Goal: Task Accomplishment & Management: Use online tool/utility

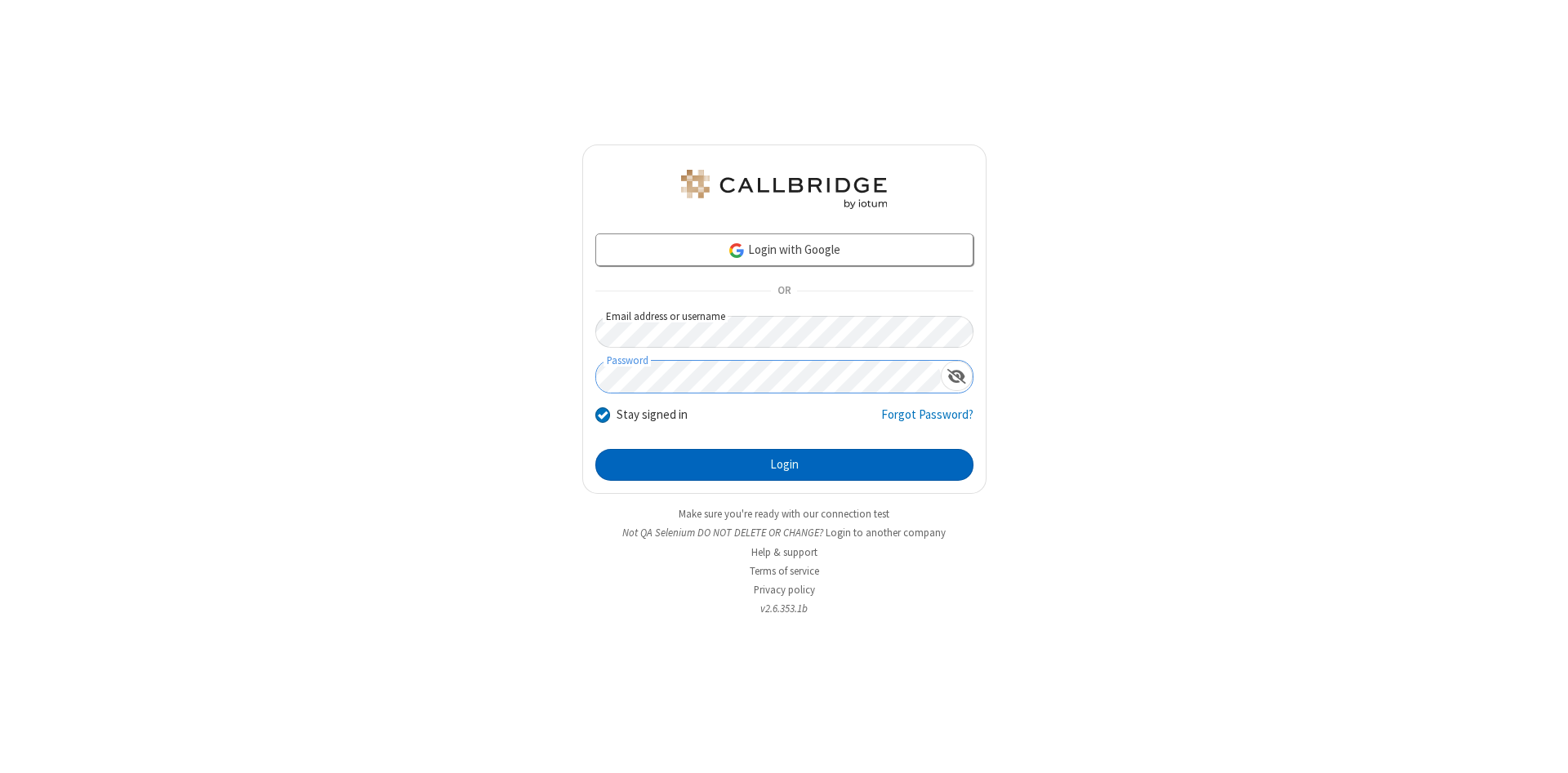
click at [784, 465] on button "Login" at bounding box center [784, 465] width 378 height 33
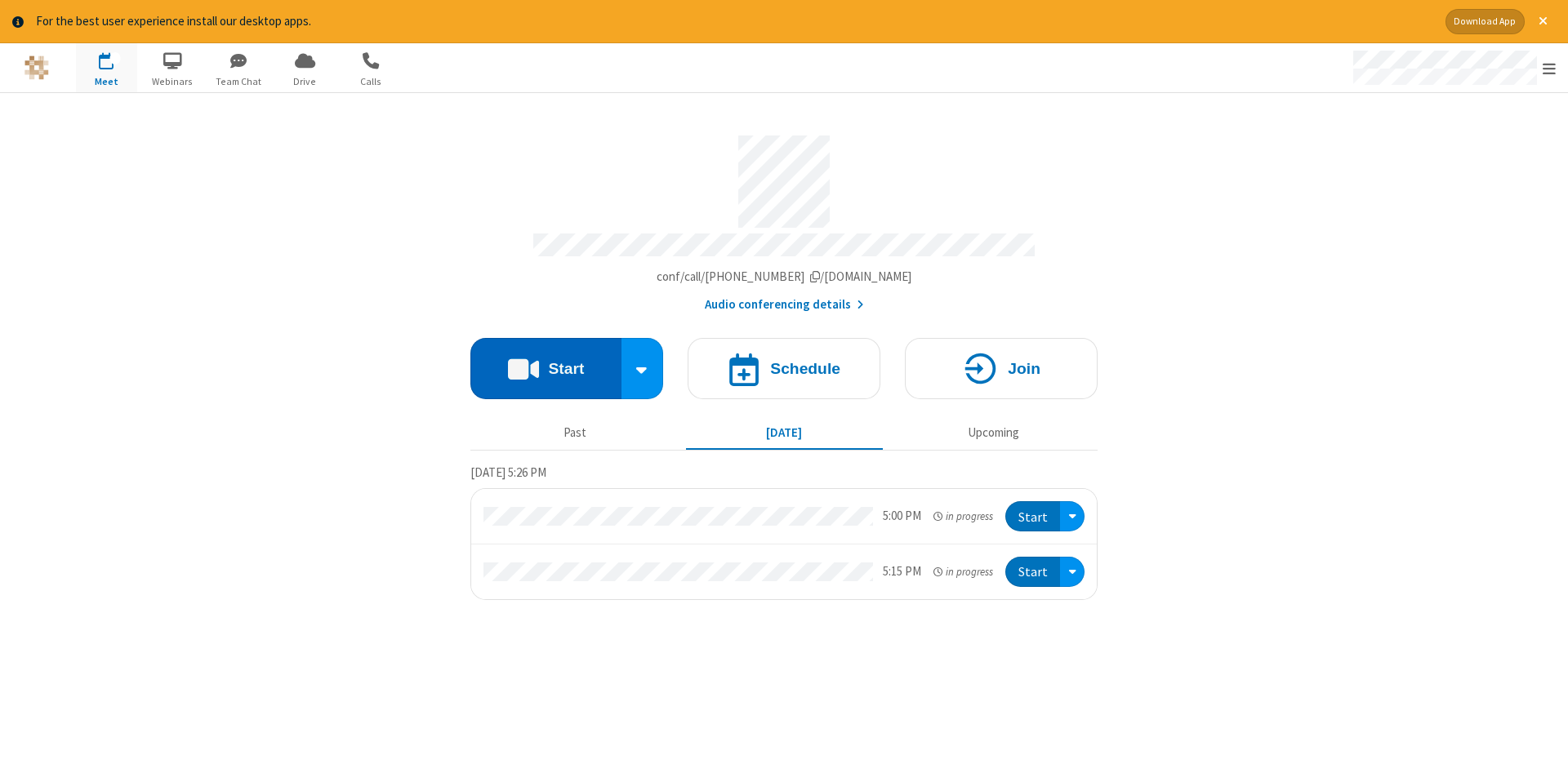
click at [545, 362] on button "Start" at bounding box center [546, 368] width 151 height 62
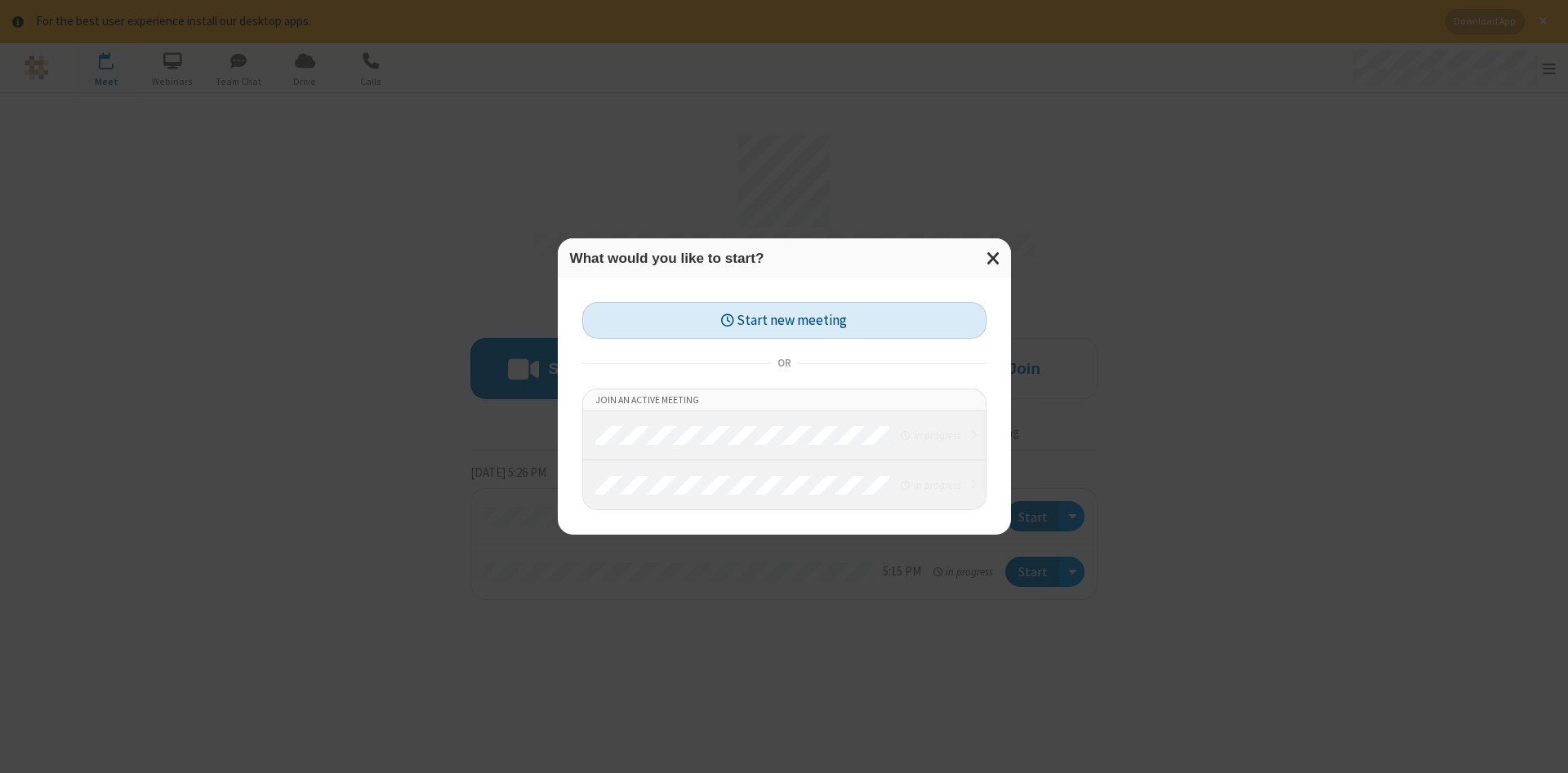
click at [784, 320] on button "Start new meeting" at bounding box center [784, 321] width 404 height 36
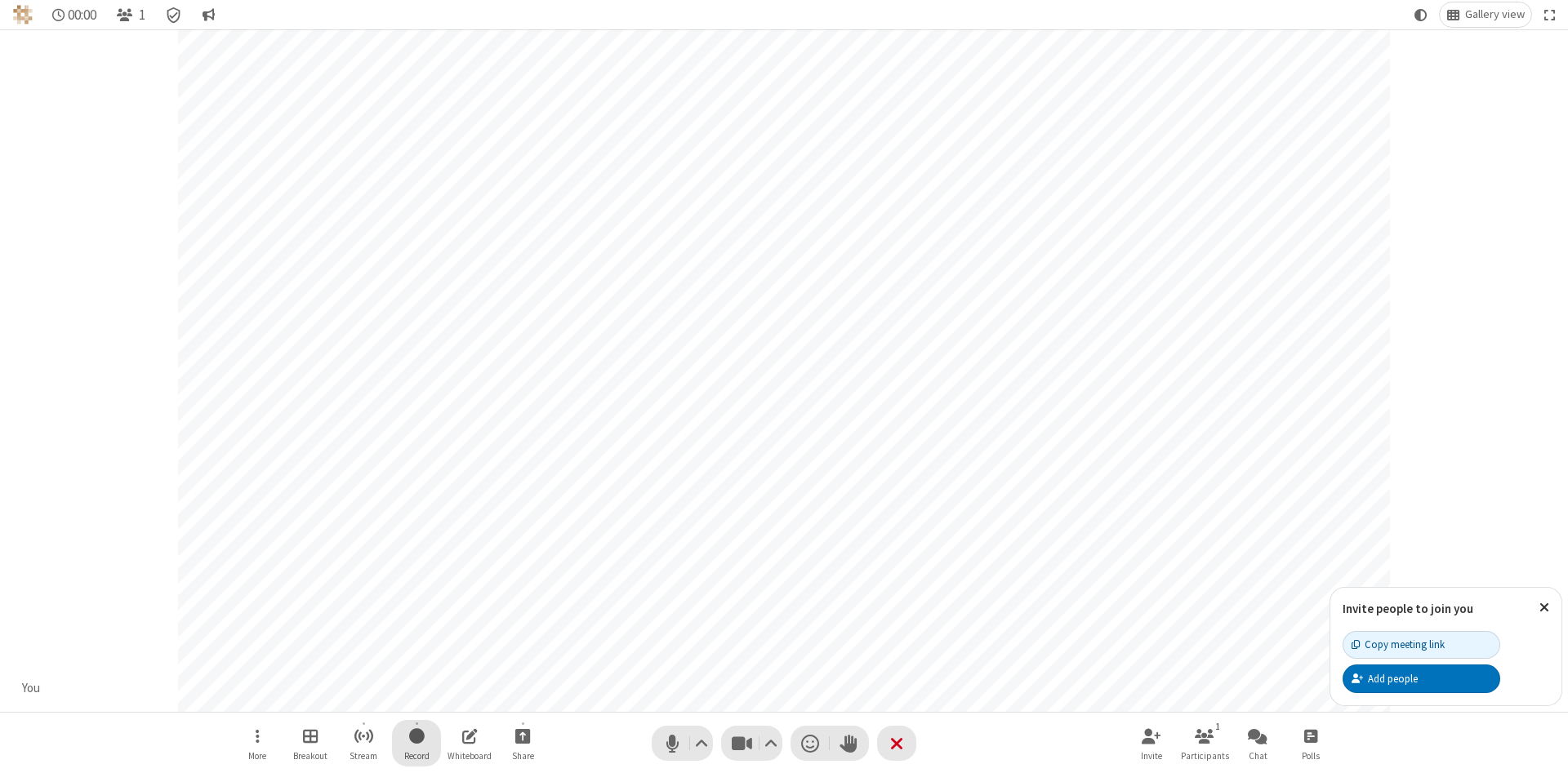
click at [416, 743] on span "Start recording" at bounding box center [417, 737] width 16 height 21
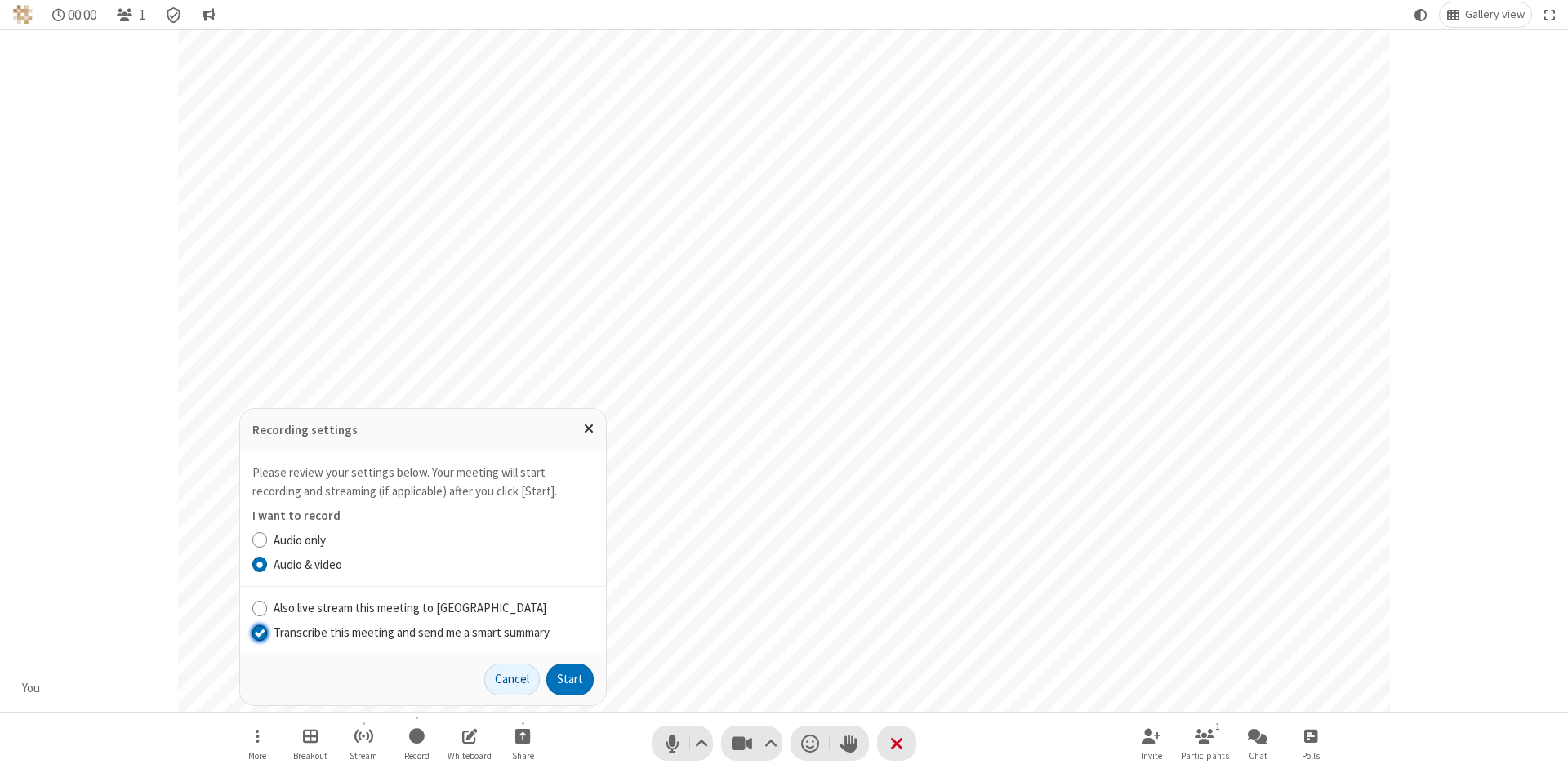
click at [259, 632] on input "Transcribe this meeting and send me a smart summary" at bounding box center [260, 633] width 16 height 17
click at [433, 564] on label "Audio & video" at bounding box center [433, 566] width 320 height 19
click at [268, 564] on input "Audio & video" at bounding box center [260, 565] width 16 height 17
click at [570, 679] on button "Start" at bounding box center [569, 680] width 48 height 33
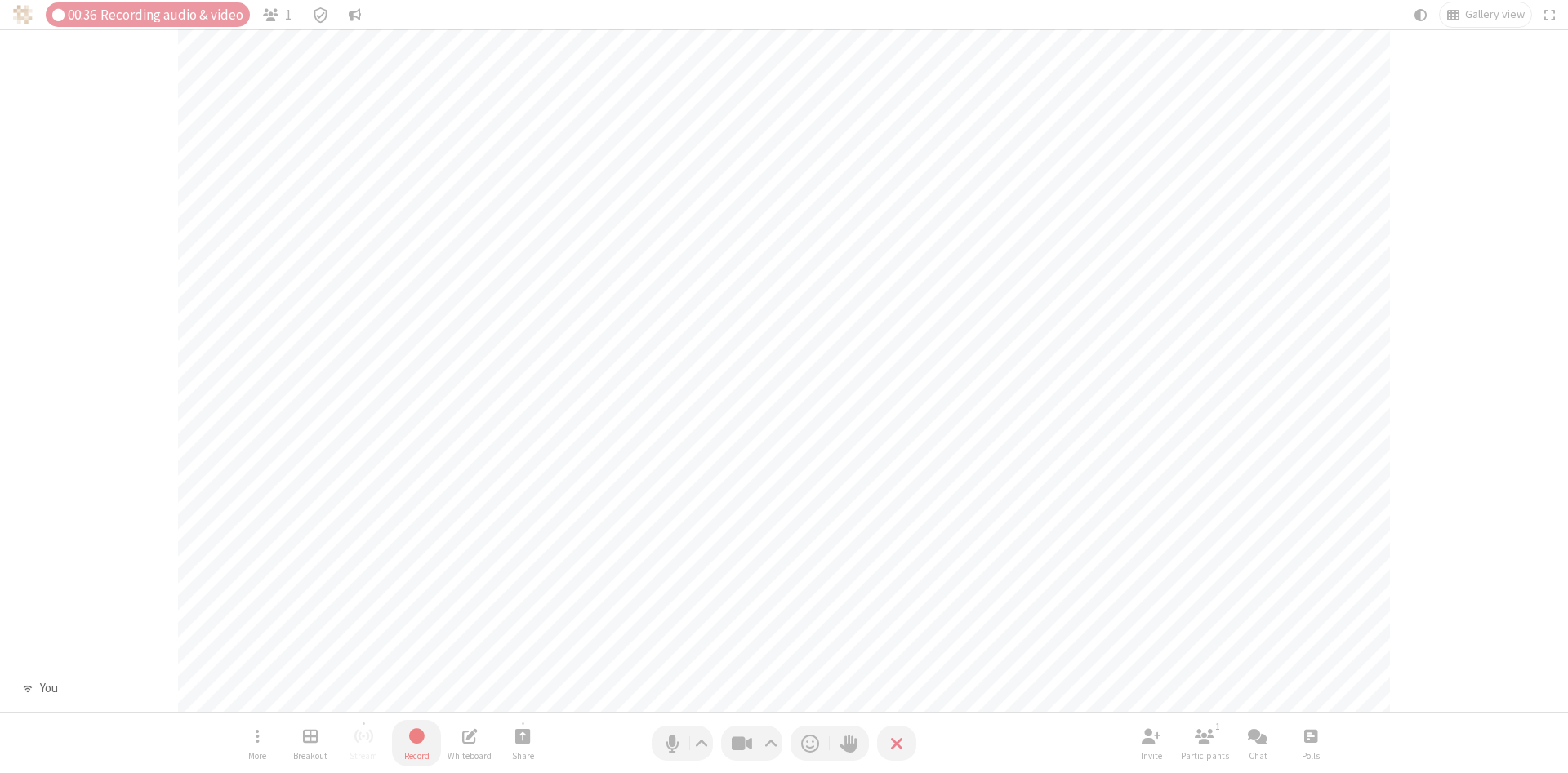
click at [416, 743] on span "Stop recording" at bounding box center [416, 737] width 19 height 21
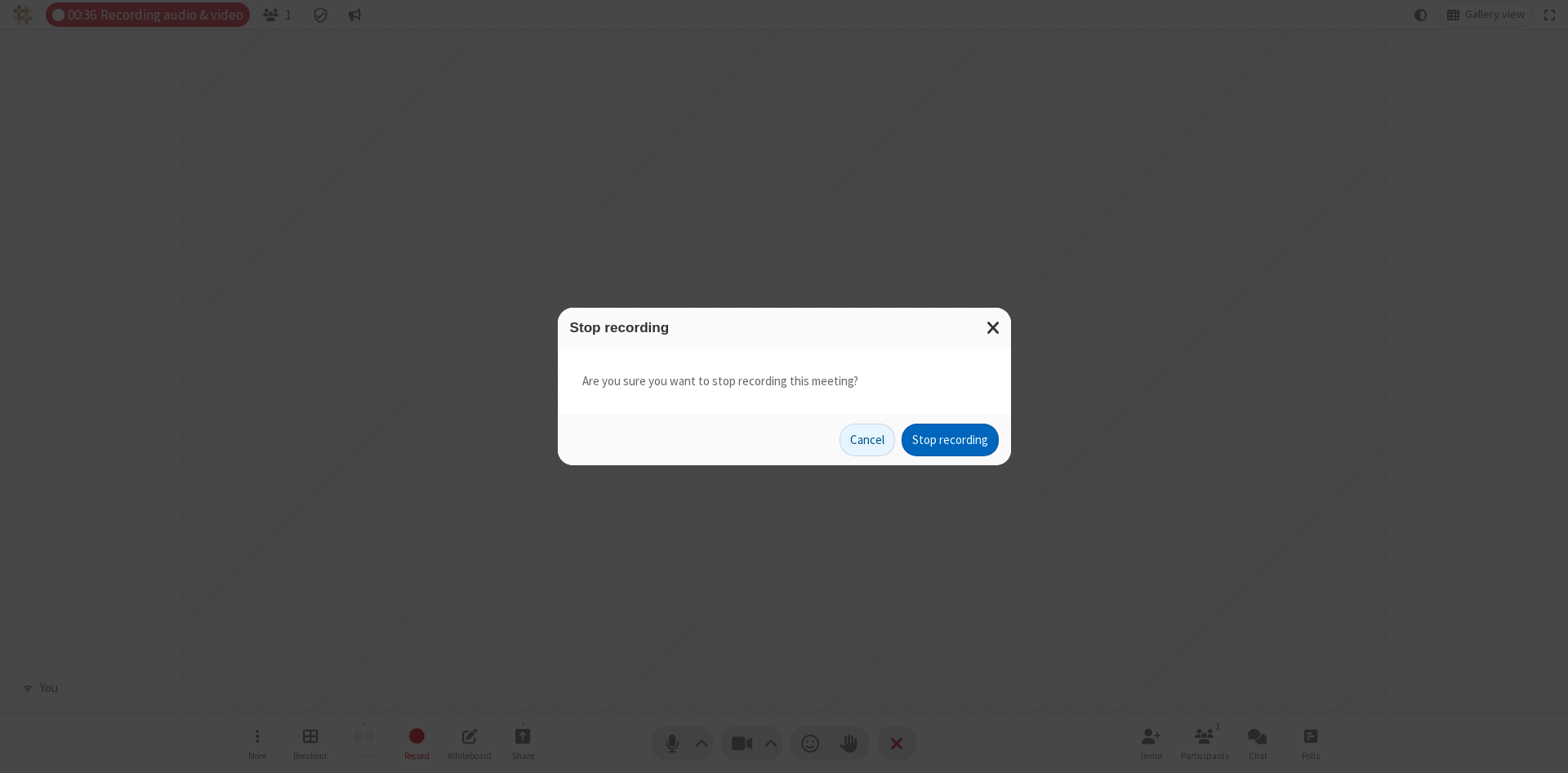
click at [950, 440] on button "Stop recording" at bounding box center [950, 440] width 97 height 33
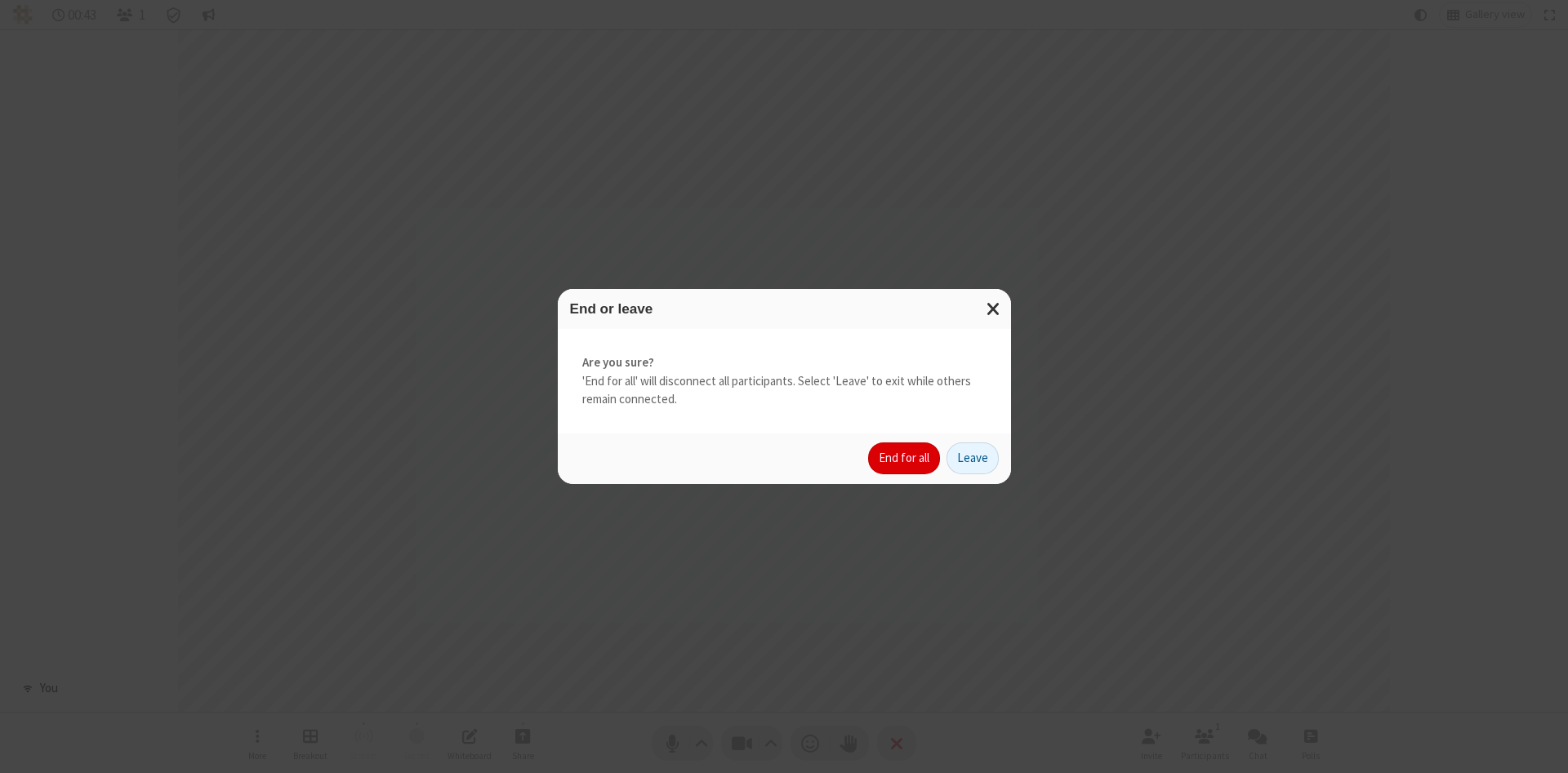
click at [905, 458] on button "End for all" at bounding box center [904, 459] width 72 height 33
